Goal: Book appointment/travel/reservation

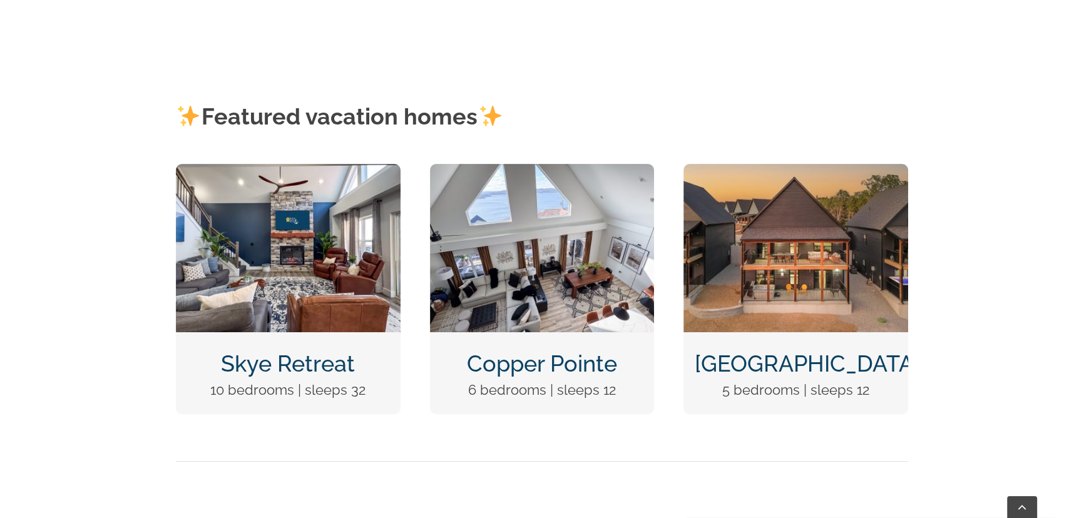
scroll to position [512, 0]
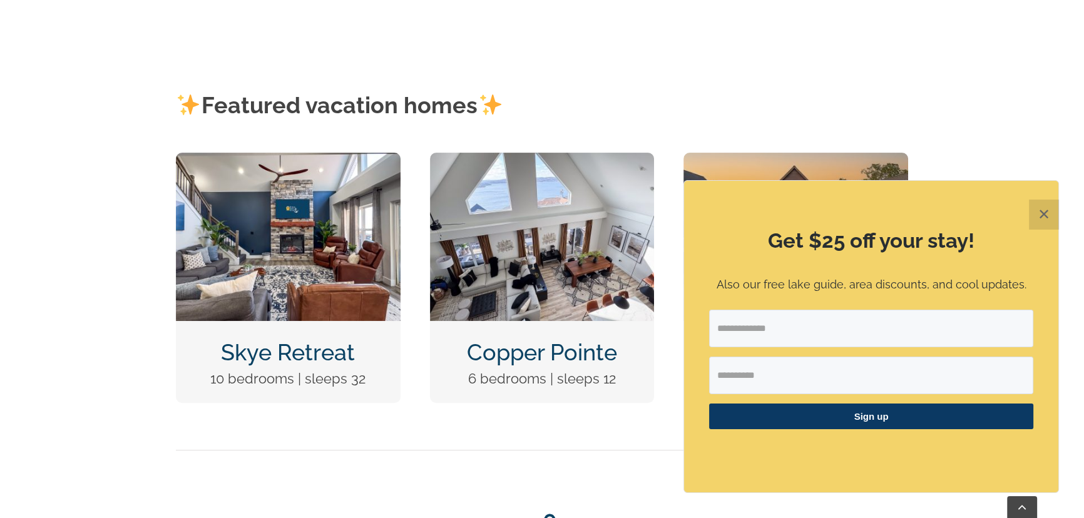
click at [538, 260] on img "Copper Pointe at Table Rock Lake-1051" at bounding box center [542, 237] width 225 height 168
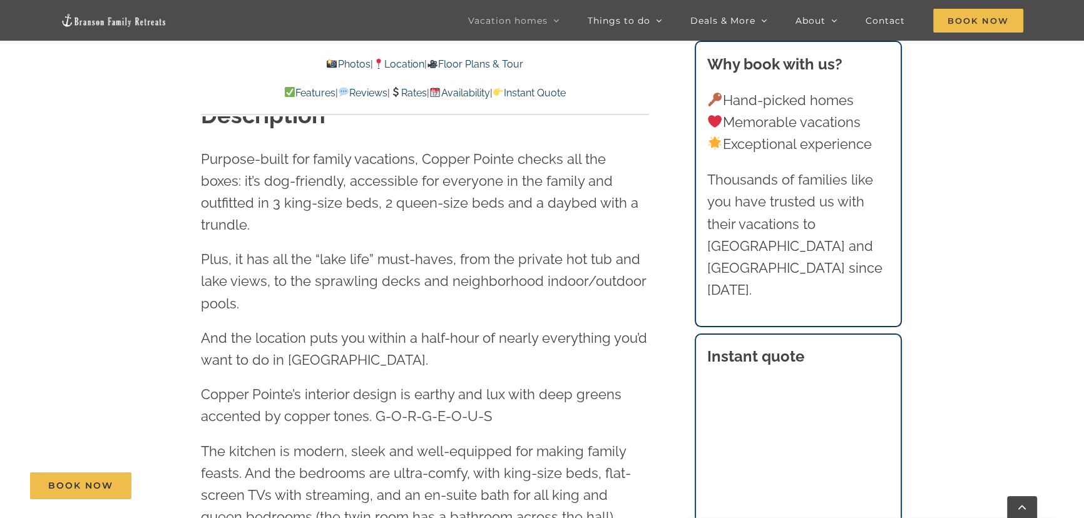
scroll to position [1365, 0]
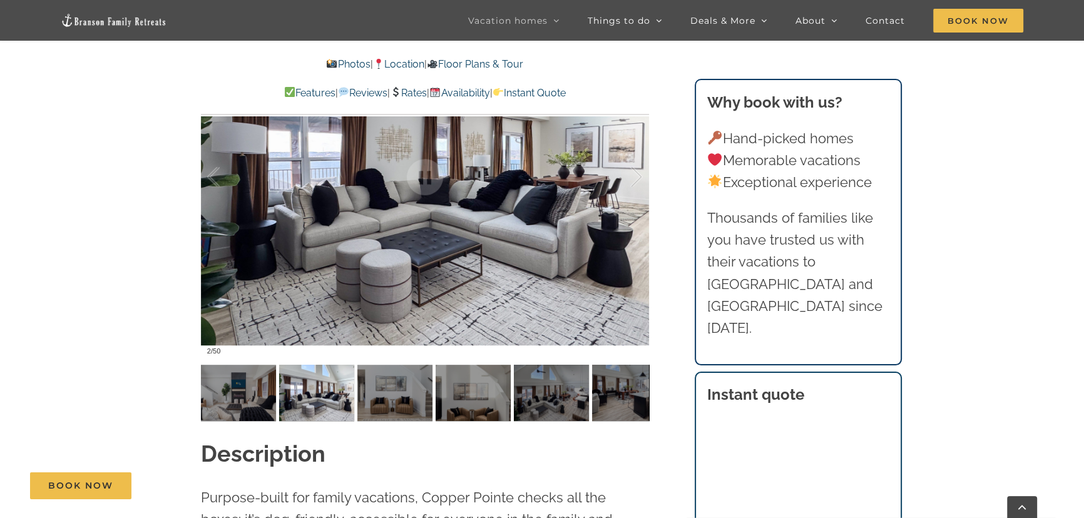
click at [482, 90] on link "Availability" at bounding box center [459, 93] width 60 height 12
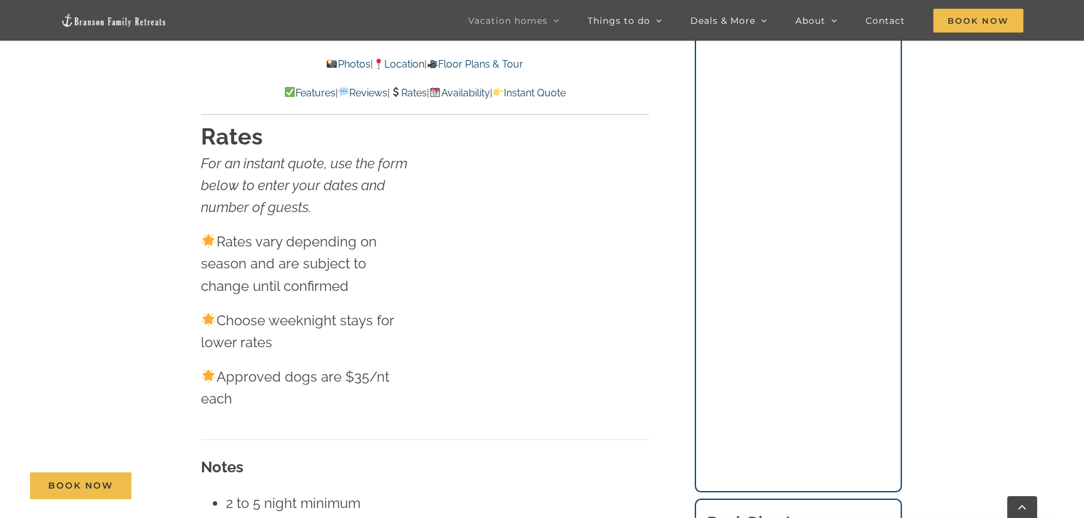
scroll to position [7141, 0]
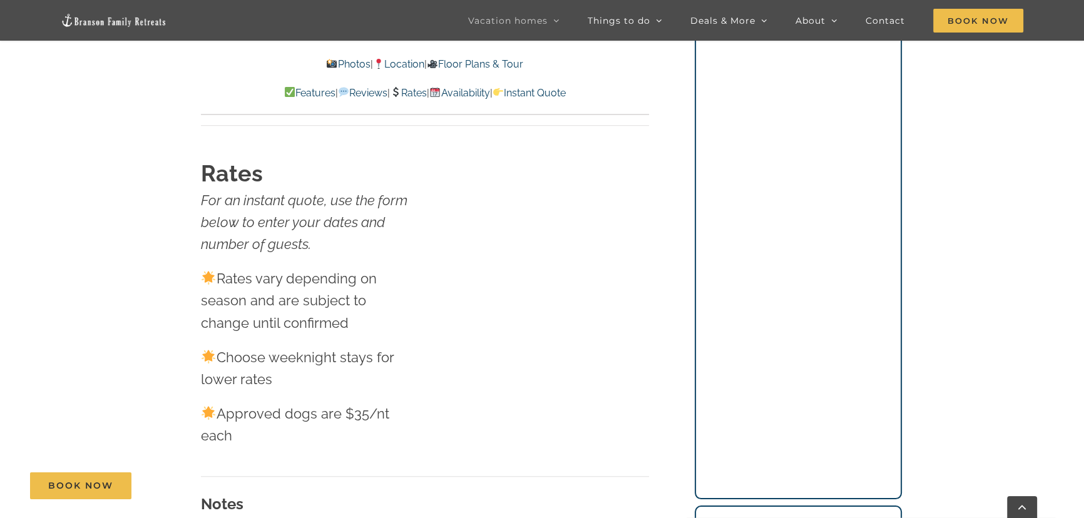
click at [425, 91] on link "Rates" at bounding box center [408, 93] width 37 height 12
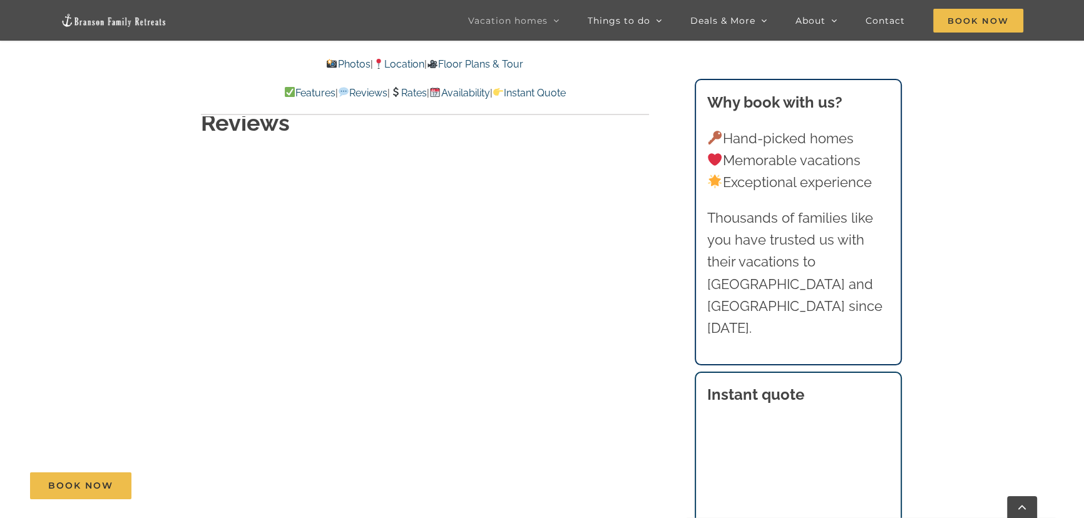
scroll to position [5547, 0]
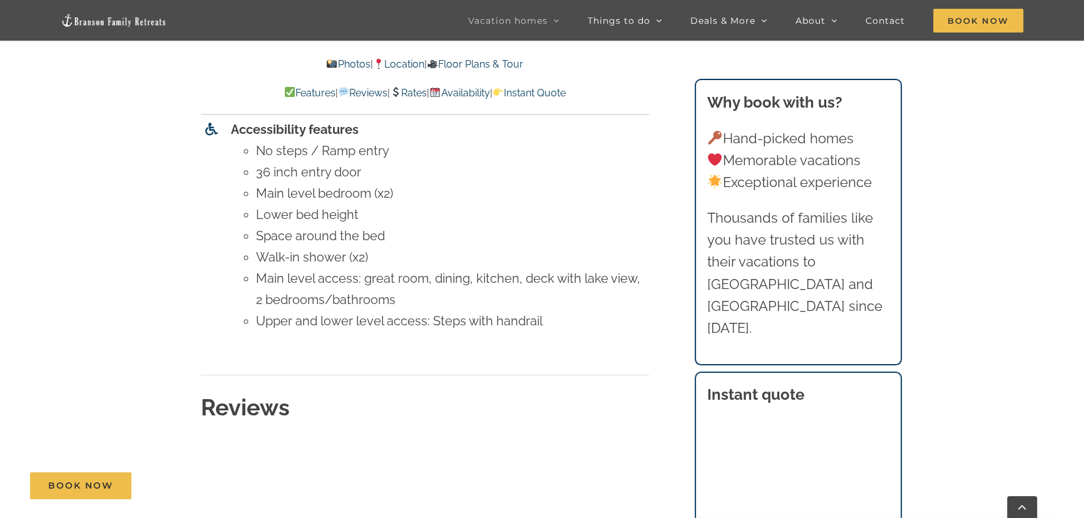
click at [109, 21] on img at bounding box center [114, 20] width 106 height 14
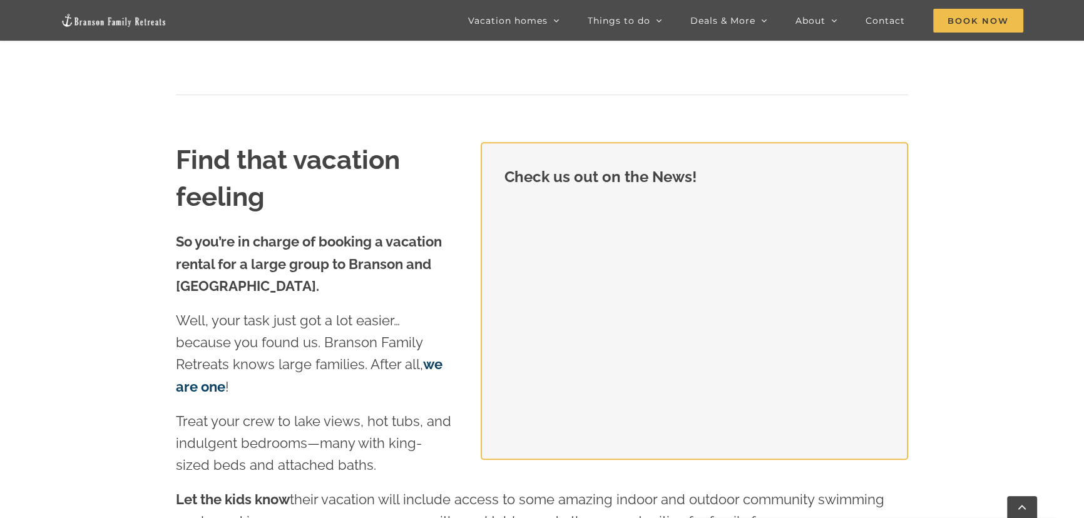
scroll to position [967, 0]
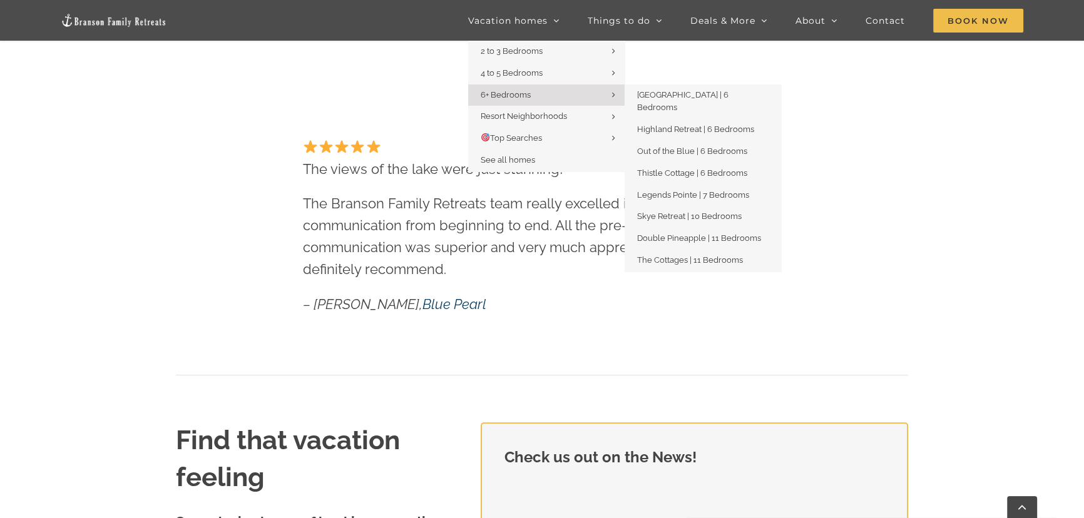
click at [520, 91] on span "6+ Bedrooms" at bounding box center [506, 94] width 50 height 9
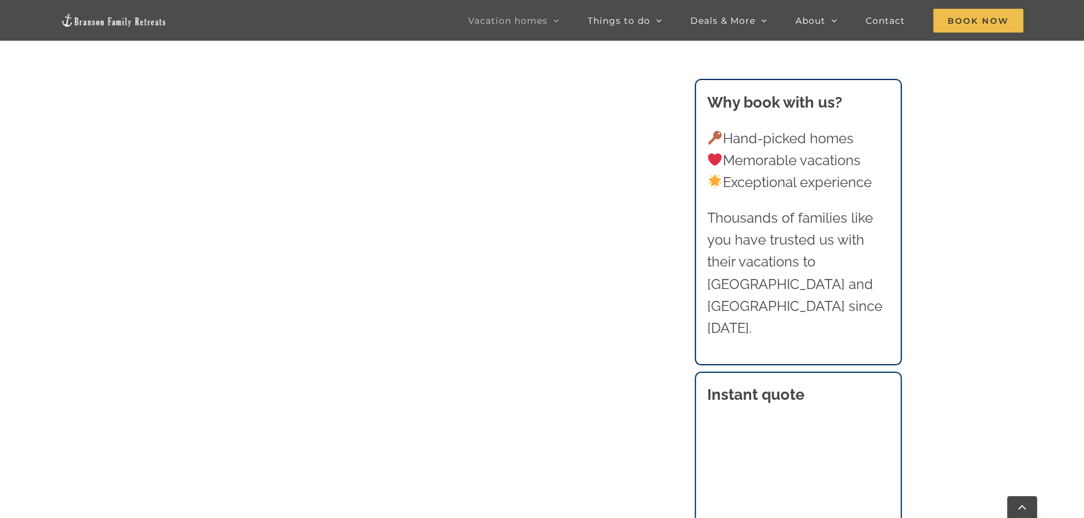
scroll to position [965, 0]
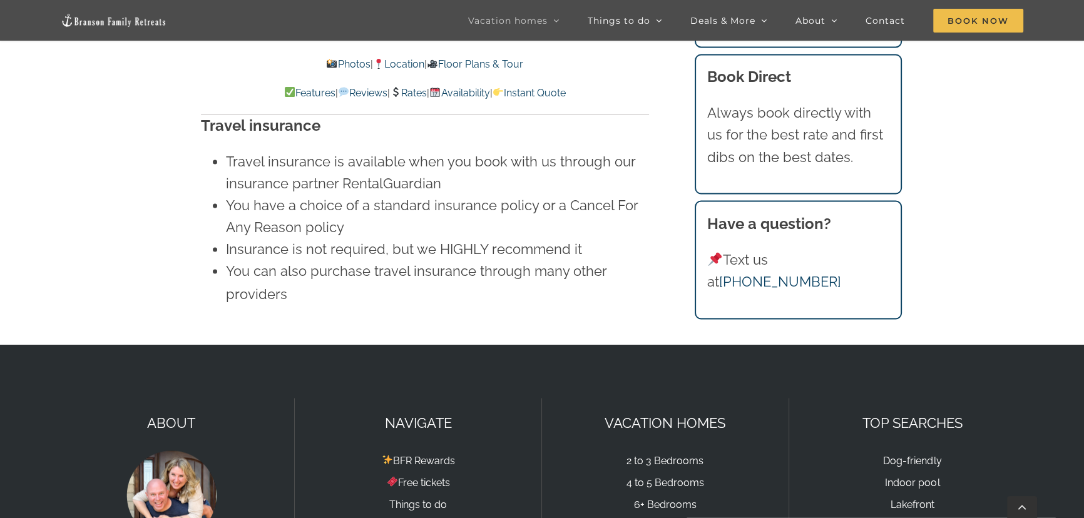
scroll to position [8707, 0]
